Goal: Information Seeking & Learning: Learn about a topic

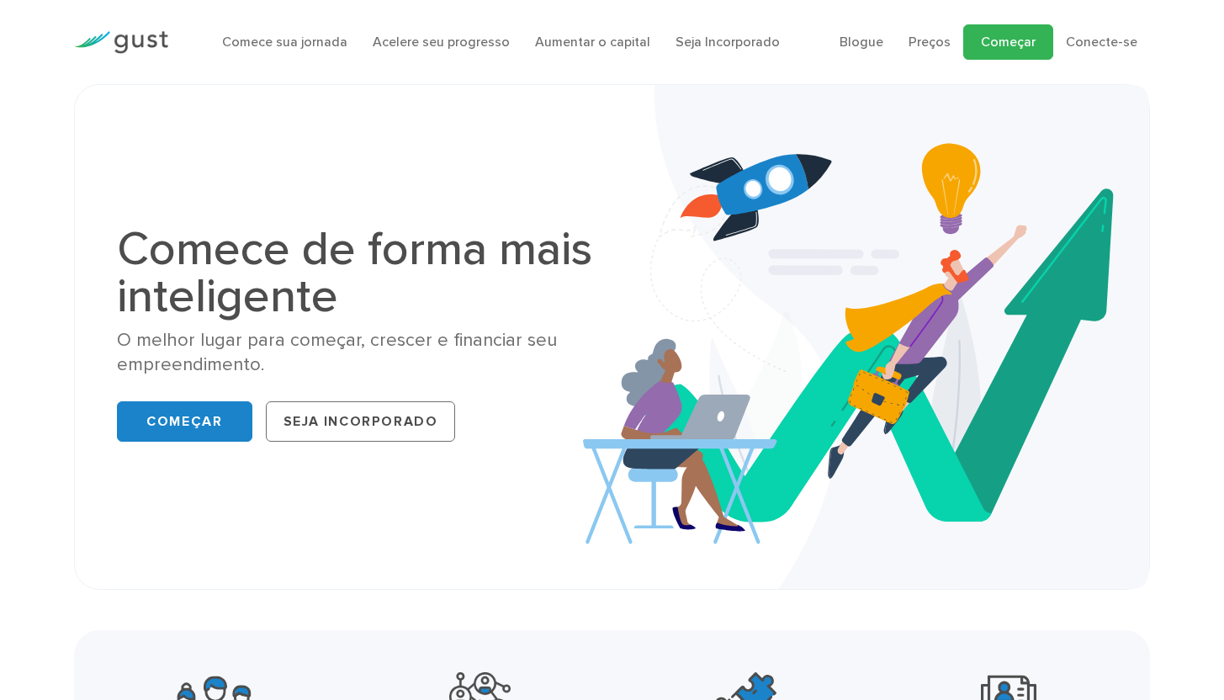
click at [1017, 44] on font "Começar" at bounding box center [1008, 42] width 55 height 16
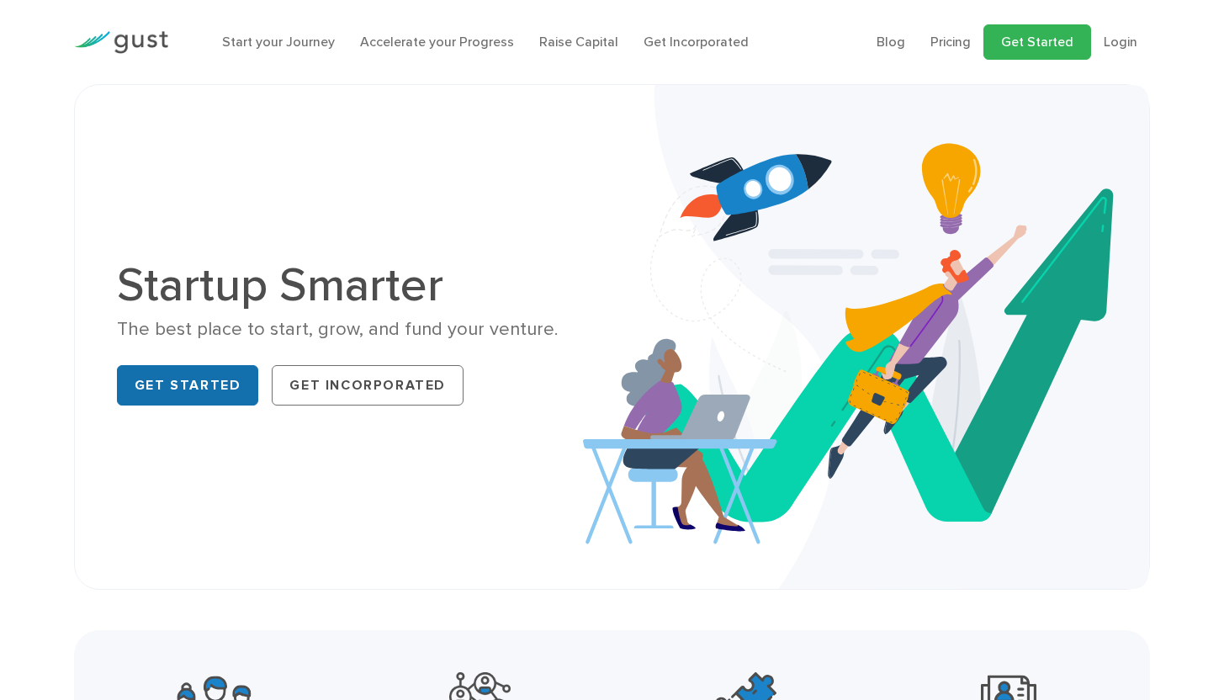
click at [169, 395] on link "Get Started" at bounding box center [188, 385] width 142 height 40
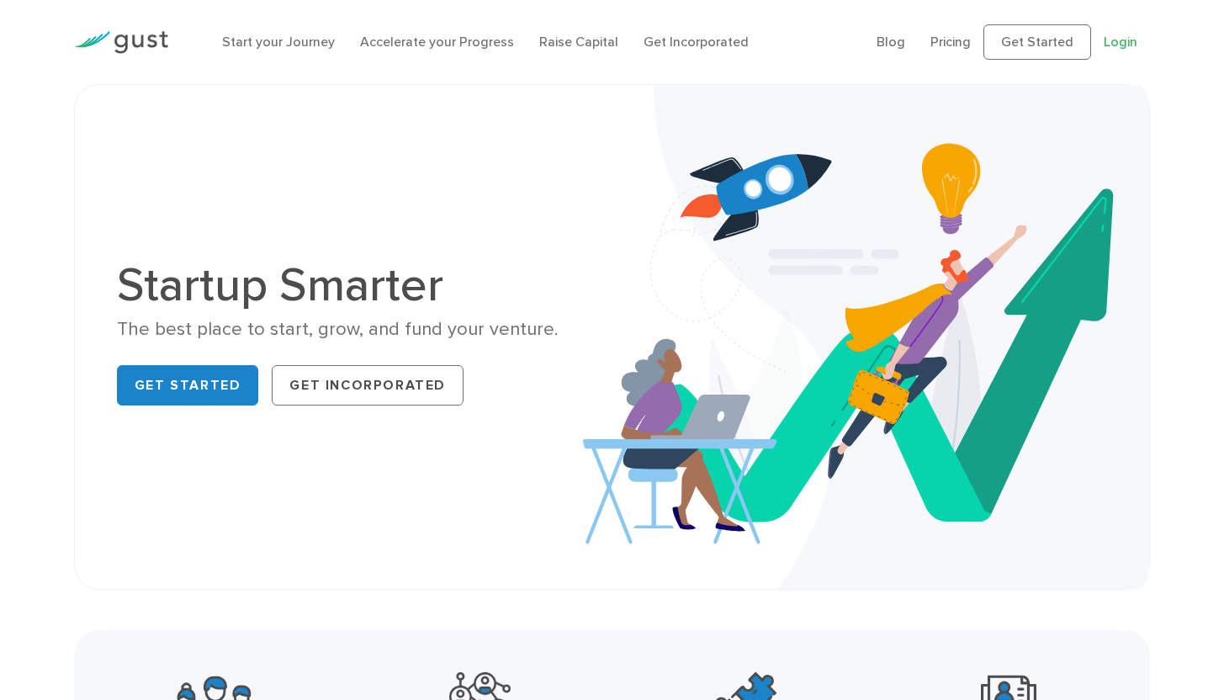
click at [1124, 45] on link "Login" at bounding box center [1121, 42] width 34 height 16
click at [277, 47] on link "Start your Journey" at bounding box center [278, 42] width 113 height 16
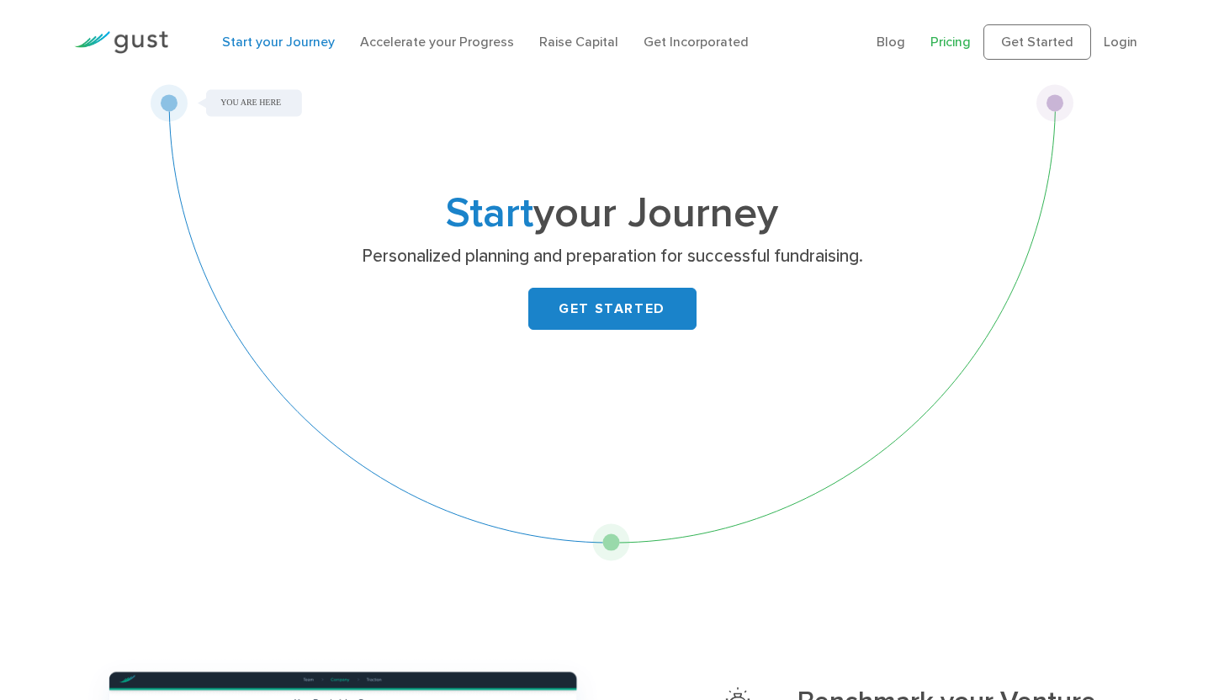
click at [945, 40] on link "Pricing" at bounding box center [950, 42] width 40 height 16
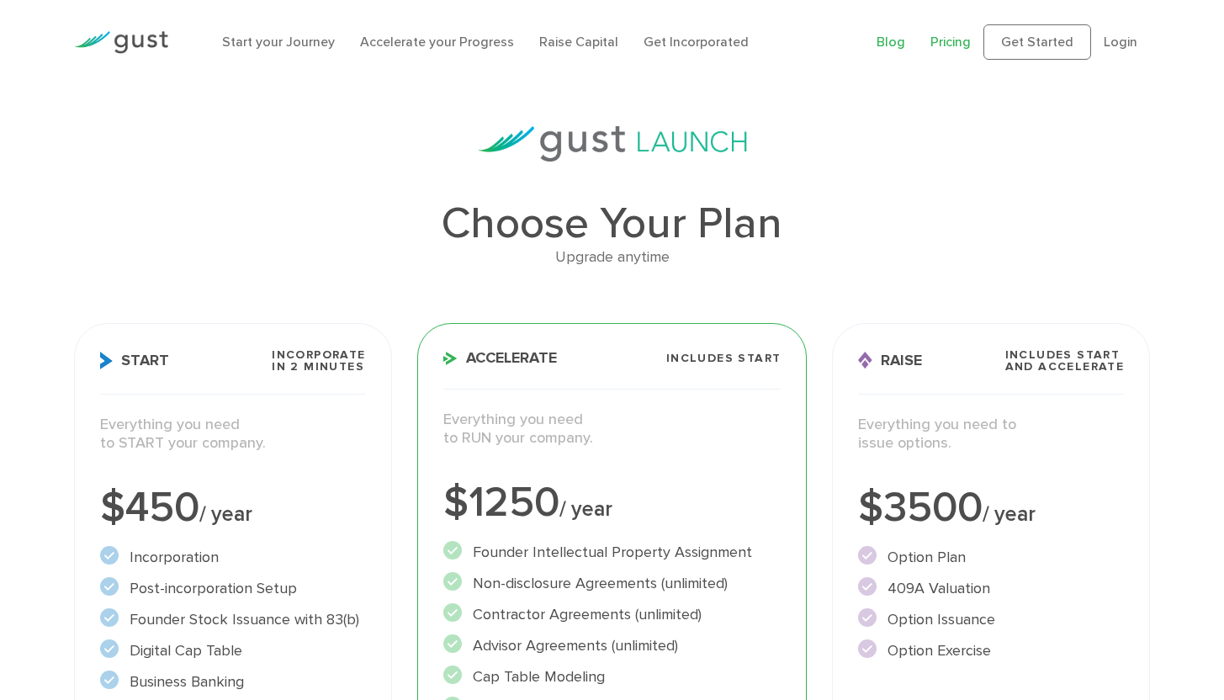
click at [893, 44] on link "Blog" at bounding box center [891, 42] width 29 height 16
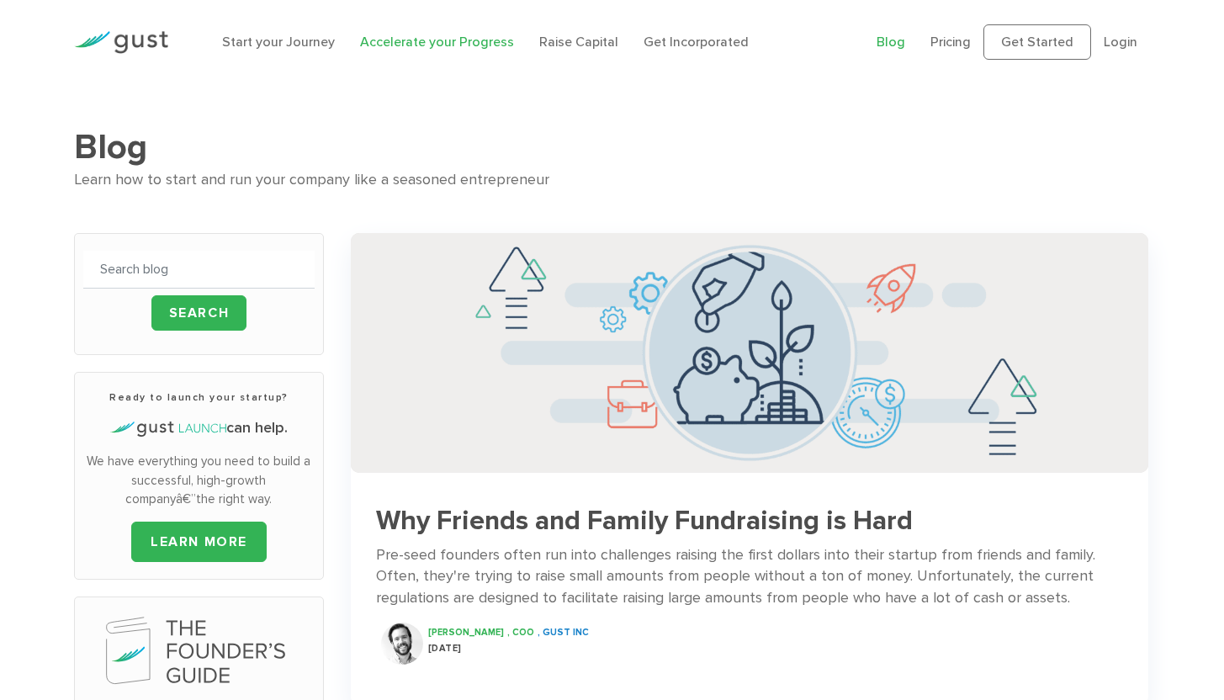
click at [420, 43] on link "Accelerate your Progress" at bounding box center [437, 42] width 154 height 16
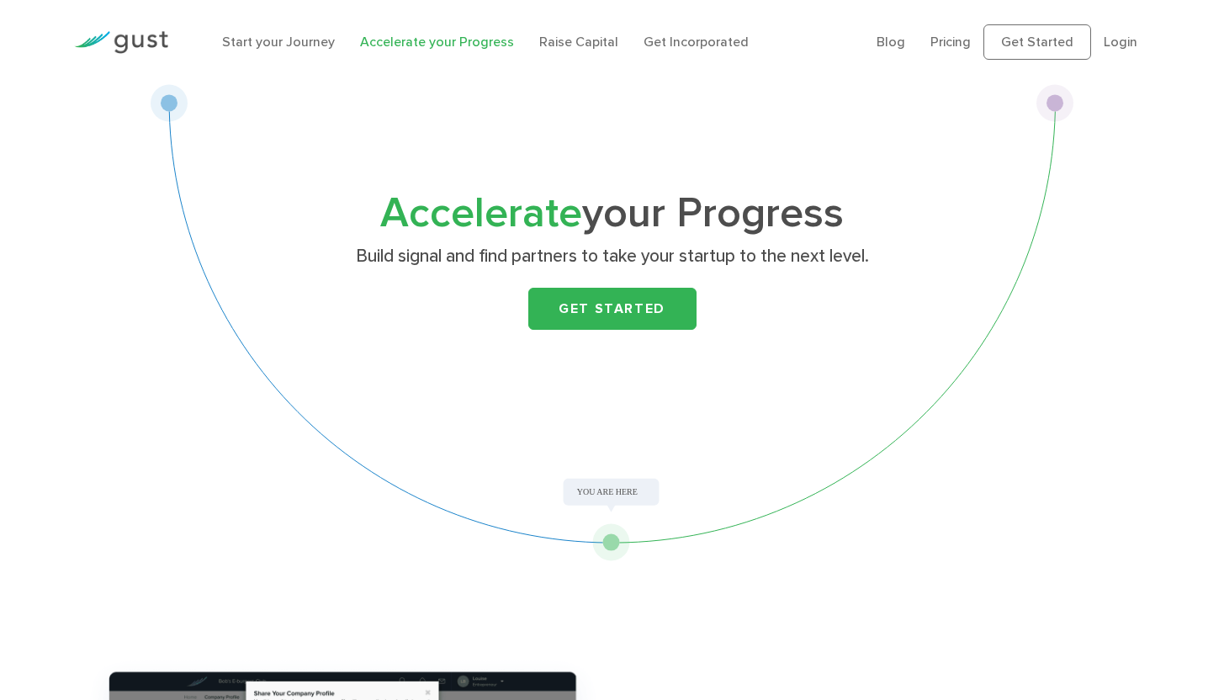
click at [624, 332] on div "Accelerate your Progress Build signal and find partners to take your startup to…" at bounding box center [612, 285] width 665 height 183
click at [627, 321] on link "Get Started" at bounding box center [612, 309] width 168 height 42
